Goal: Transaction & Acquisition: Purchase product/service

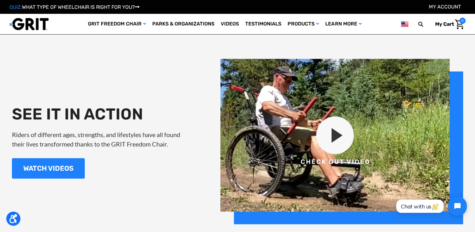
scroll to position [691, 0]
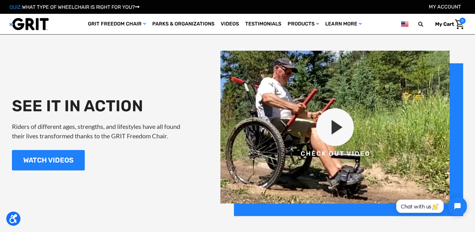
click at [337, 131] on img at bounding box center [341, 133] width 243 height 165
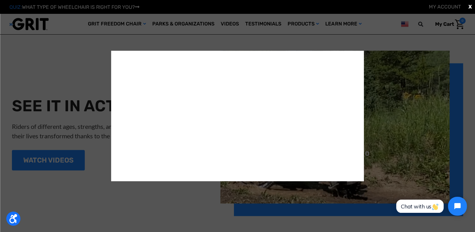
click at [91, 71] on div "X" at bounding box center [237, 116] width 475 height 232
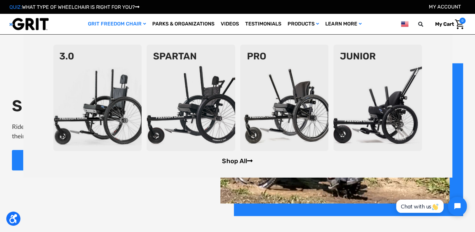
click at [240, 159] on link "Shop All" at bounding box center [237, 161] width 31 height 8
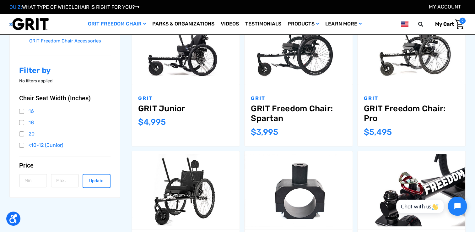
scroll to position [126, 0]
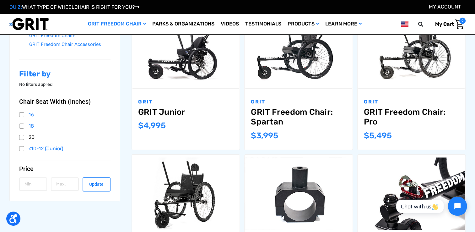
click at [21, 139] on link "20" at bounding box center [64, 136] width 91 height 9
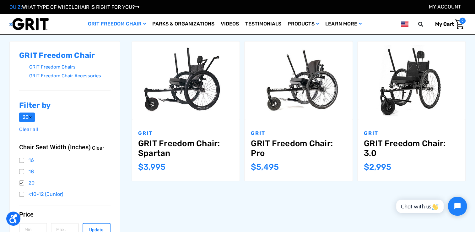
scroll to position [63, 0]
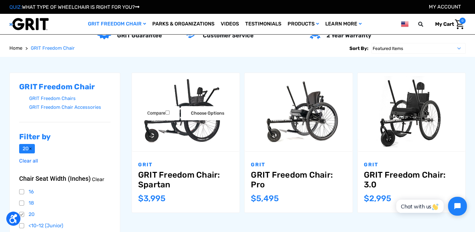
click at [179, 179] on link "GRIT Freedom Chair: Spartan" at bounding box center [185, 179] width 95 height 19
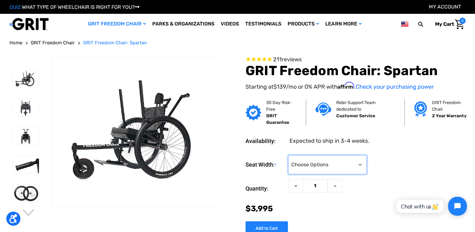
click at [355, 168] on select "Choose Options 16" 18" 20"" at bounding box center [327, 164] width 78 height 19
select select "326"
click at [288, 155] on select "Choose Options 16" 18" 20"" at bounding box center [327, 164] width 78 height 19
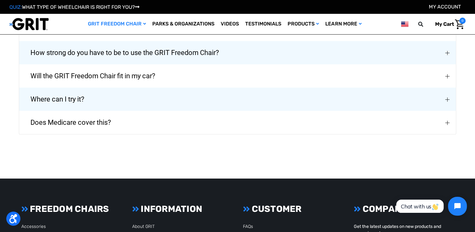
scroll to position [1381, 0]
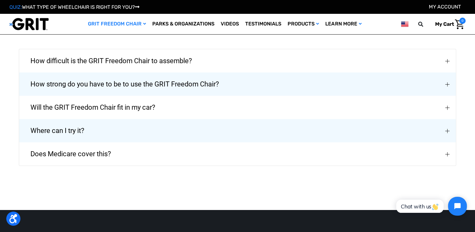
click at [262, 157] on button "Does Medicare cover this?" at bounding box center [237, 153] width 437 height 23
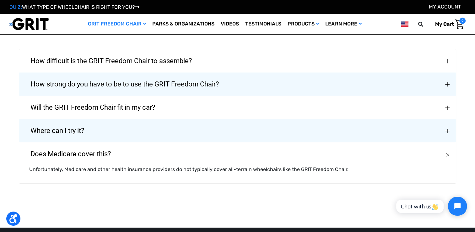
click at [229, 134] on button "Where can I try it?" at bounding box center [237, 130] width 437 height 23
